Goal: Information Seeking & Learning: Learn about a topic

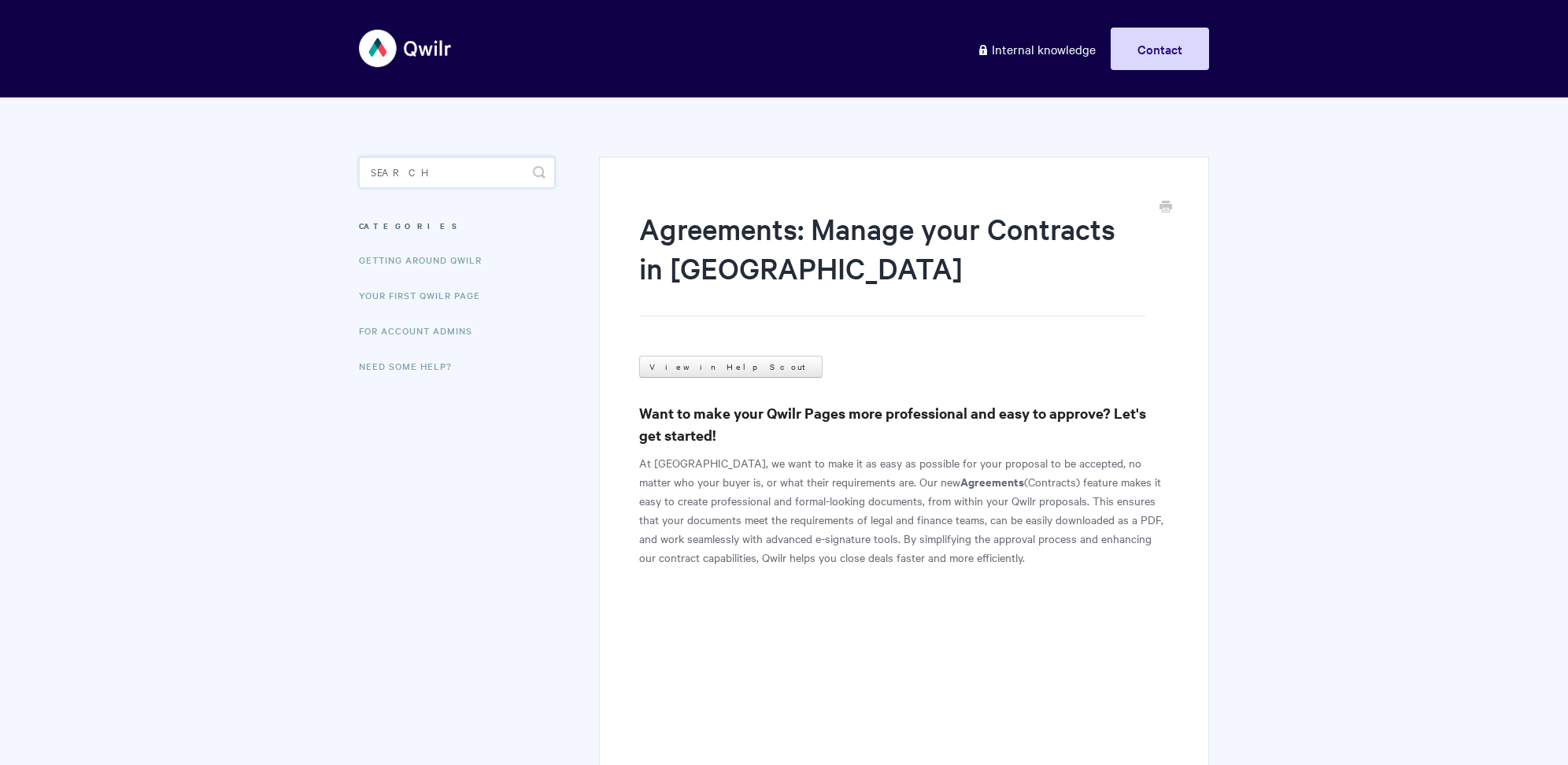
click at [399, 185] on input "Search" at bounding box center [457, 173] width 196 height 32
type input "collaborator"
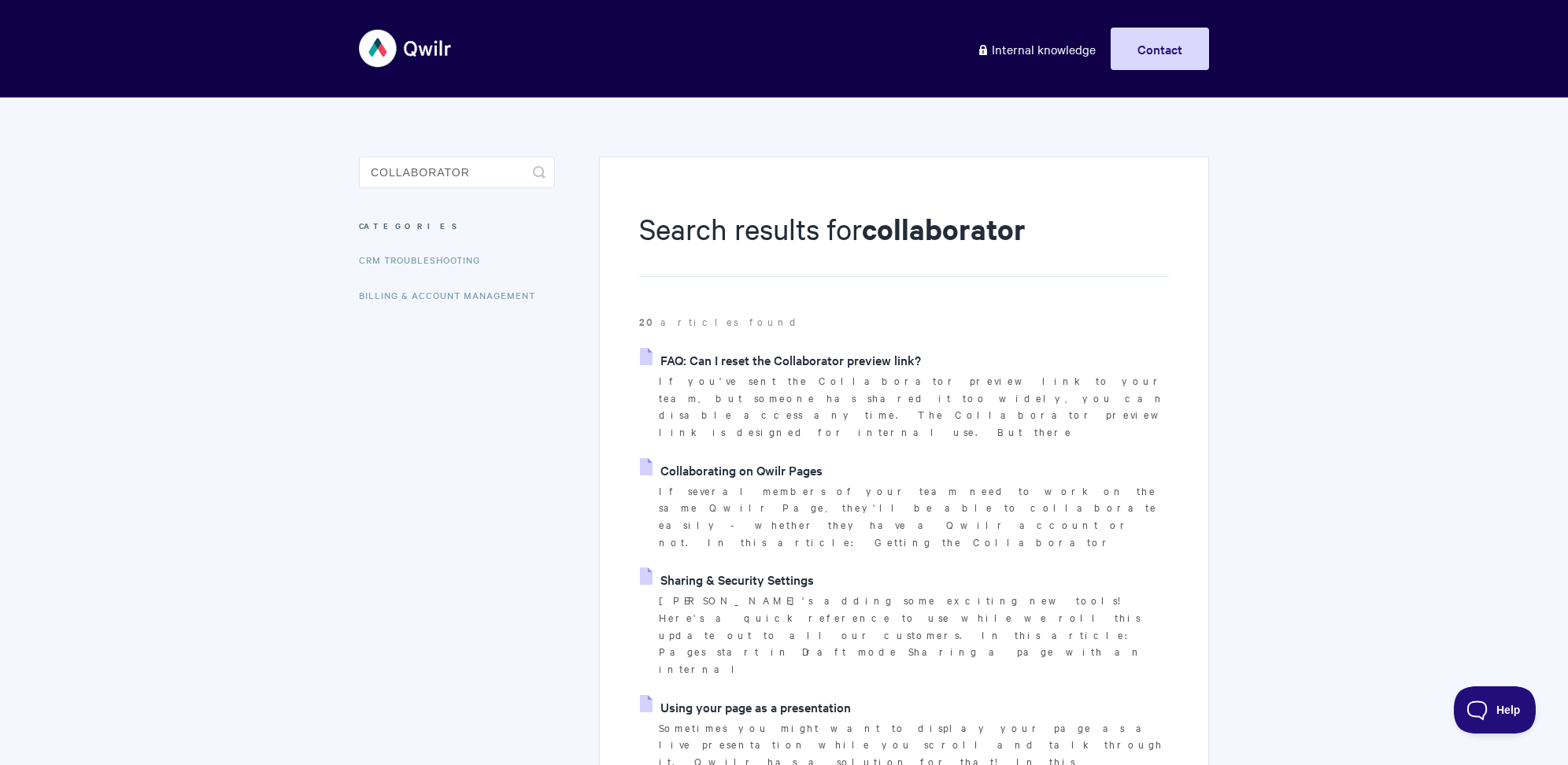
click at [784, 458] on link "Collaborating on Qwilr Pages" at bounding box center [731, 470] width 182 height 24
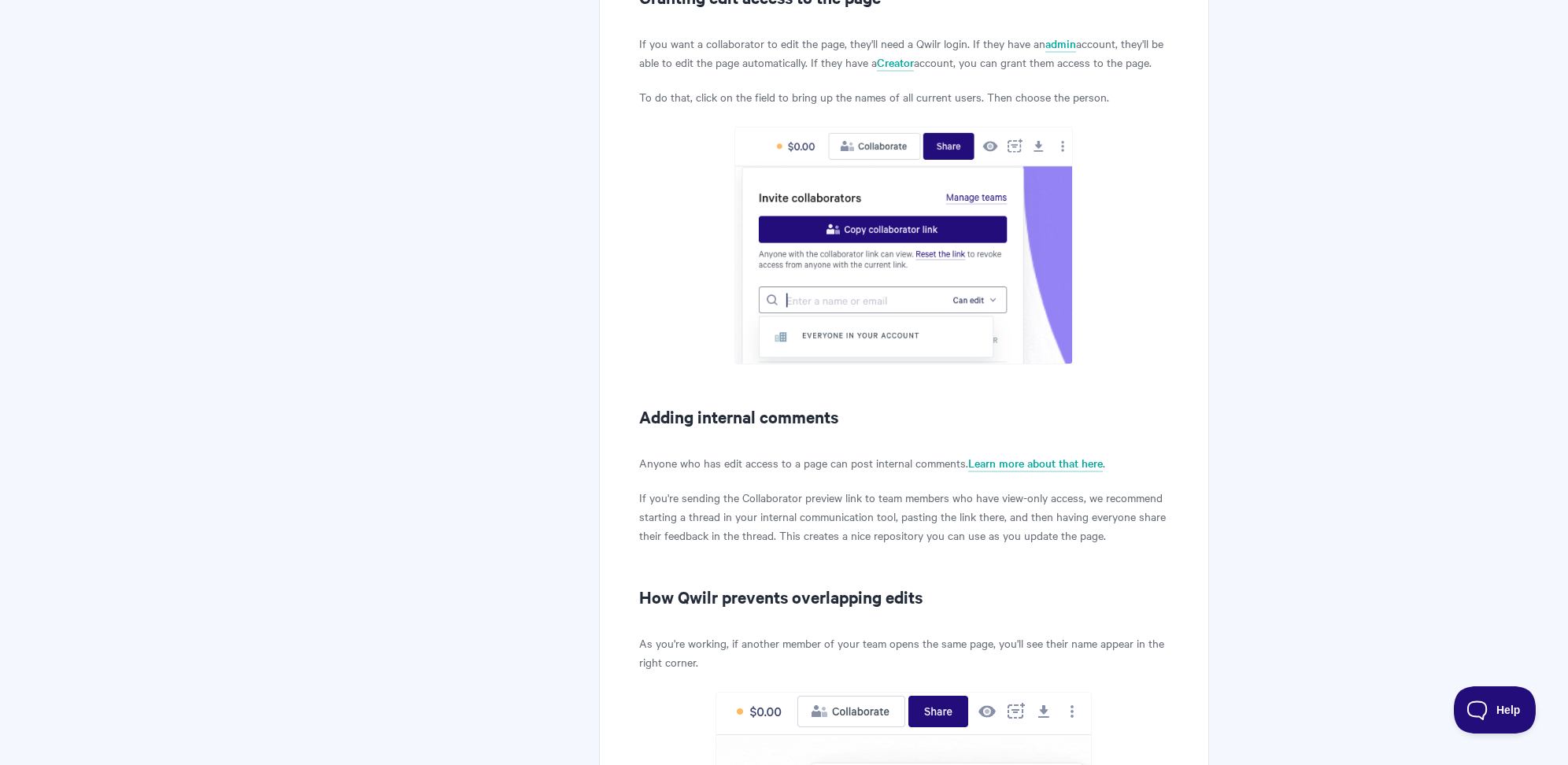
scroll to position [1281, 0]
click at [1016, 463] on link "Learn more about that here" at bounding box center [1035, 465] width 135 height 17
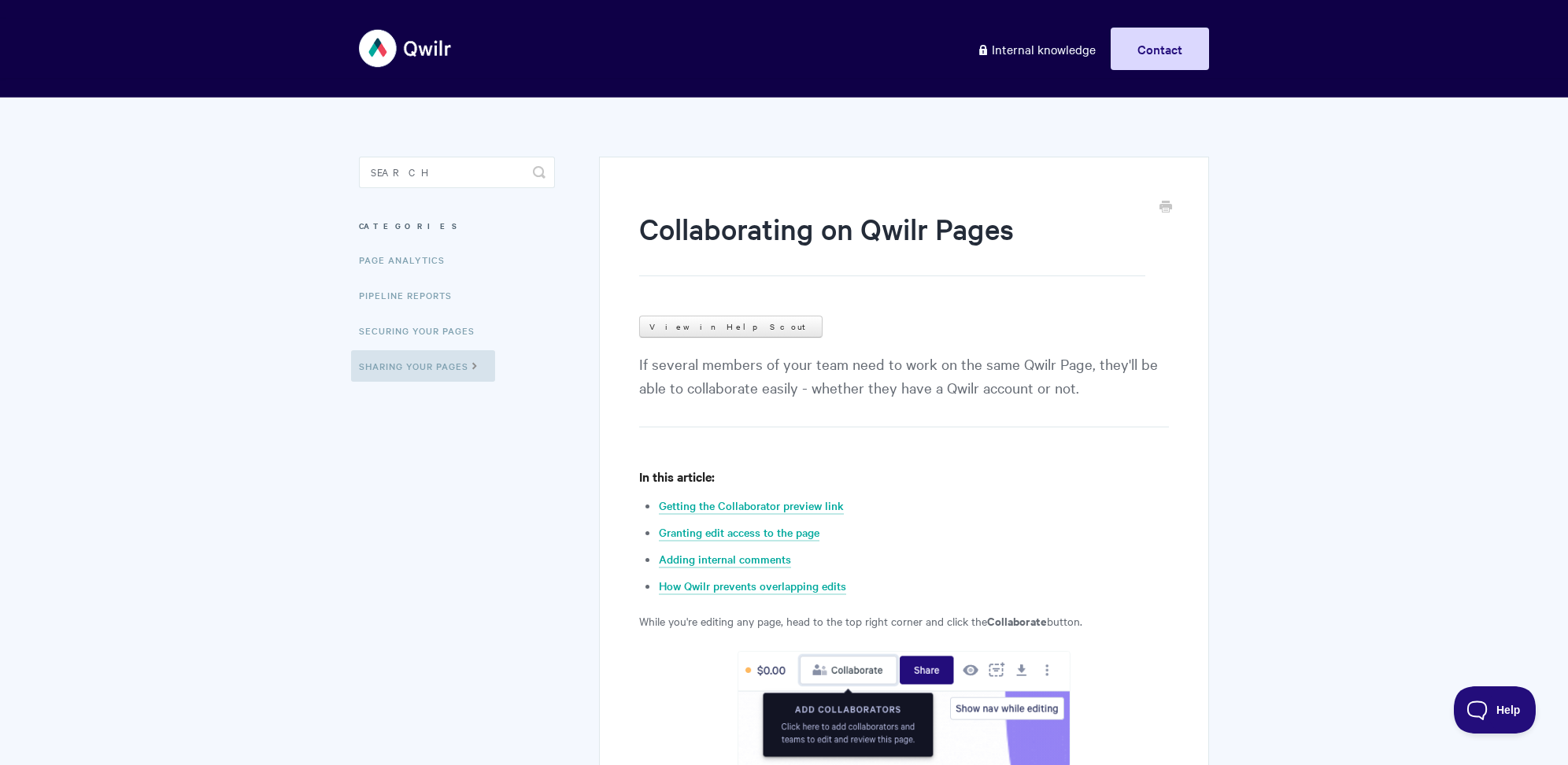
scroll to position [940, 0]
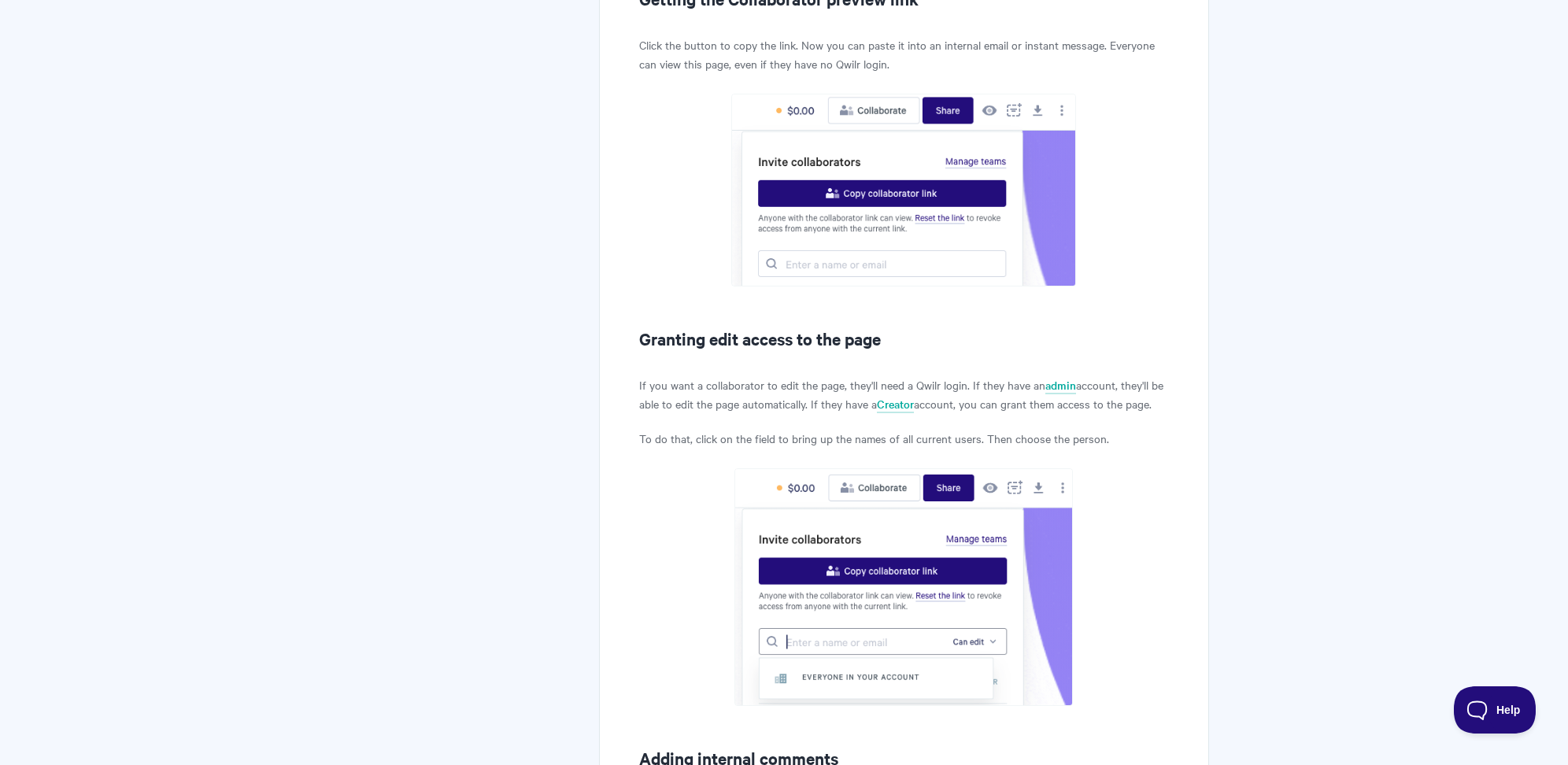
copy p "If you want a collaborator to edit the page, they'll need a Qwilr login. If the…"
drag, startPoint x: 635, startPoint y: 379, endPoint x: 1211, endPoint y: 401, distance: 576.4
click at [1211, 401] on section "Collaborating on Qwilr Pages View in Help Scout If several members of your team…" at bounding box center [784, 410] width 881 height 2507
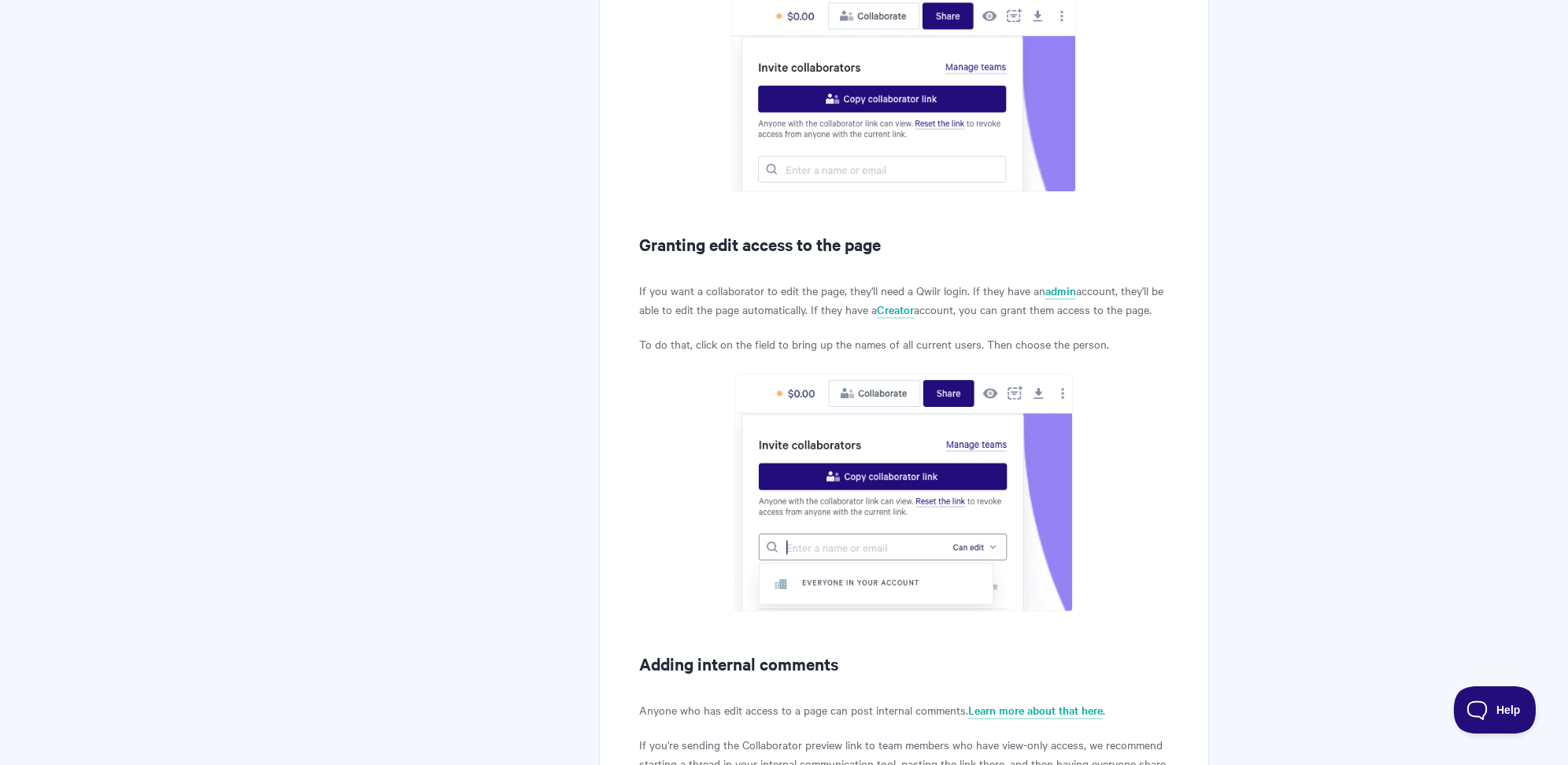
scroll to position [1018, 0]
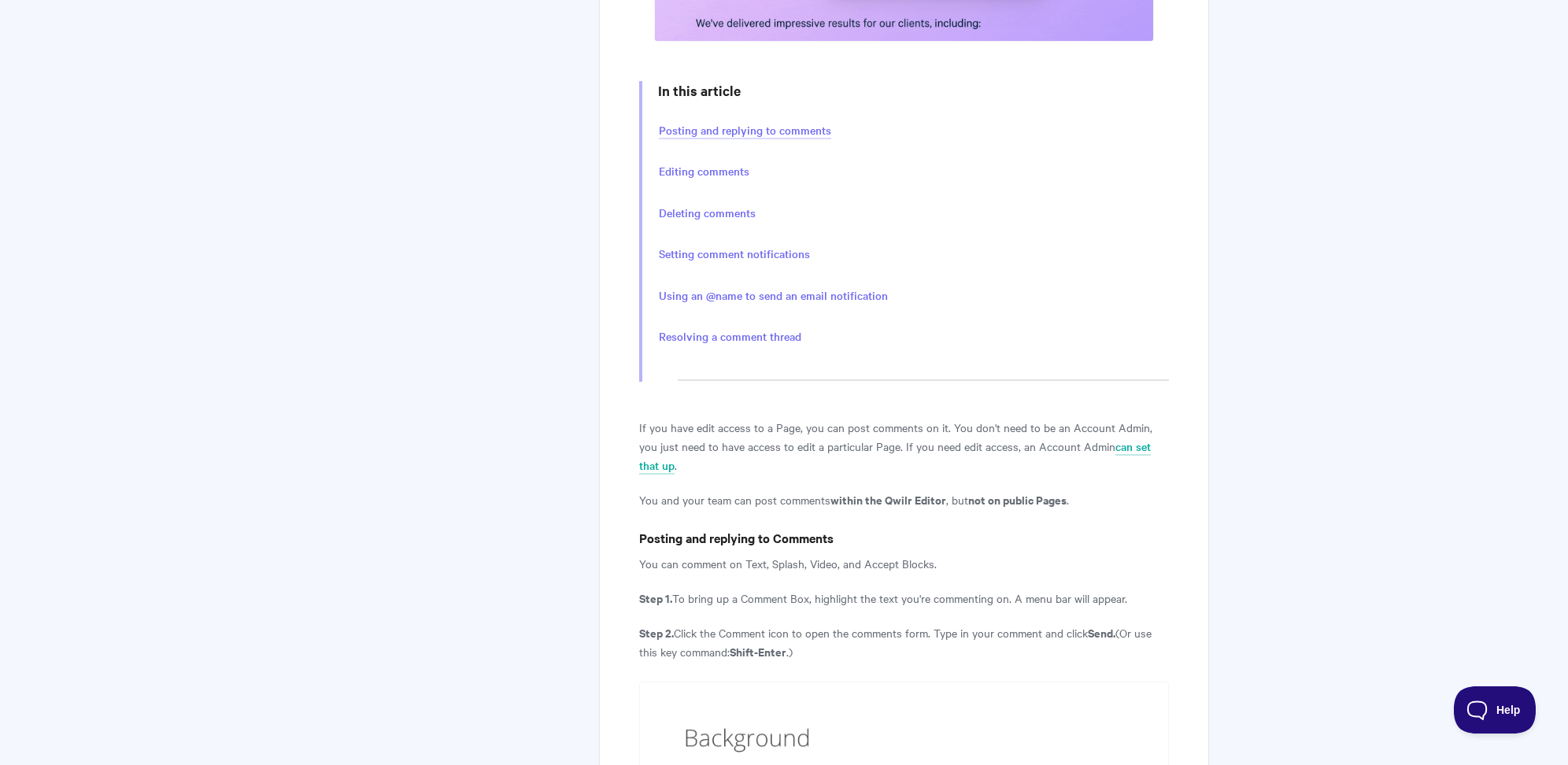
scroll to position [834, 0]
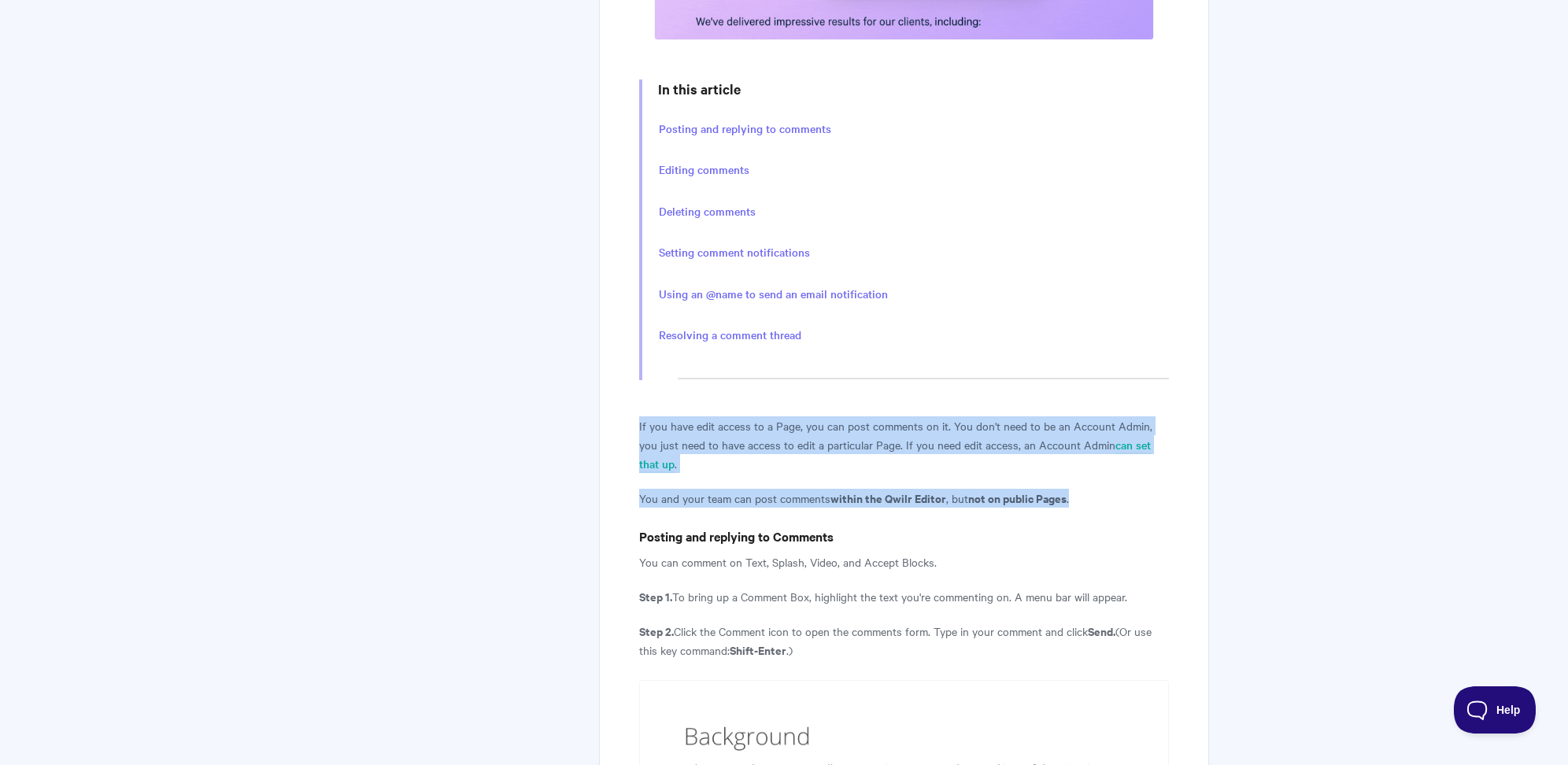
drag, startPoint x: 631, startPoint y: 426, endPoint x: 1187, endPoint y: 478, distance: 558.4
